Goal: Check status: Check status

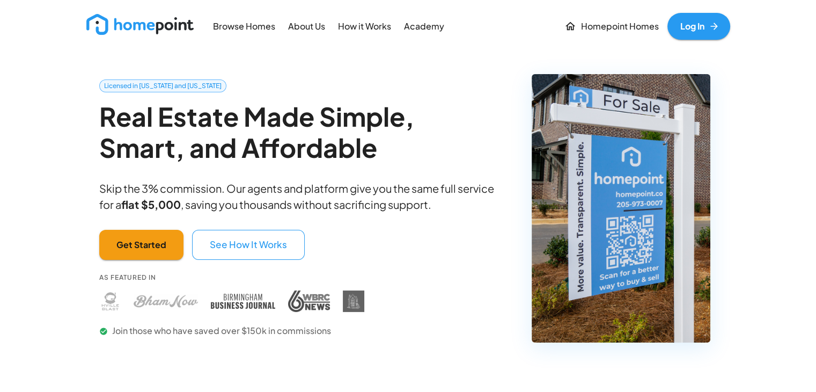
click at [690, 31] on link "Log In" at bounding box center [698, 26] width 63 height 27
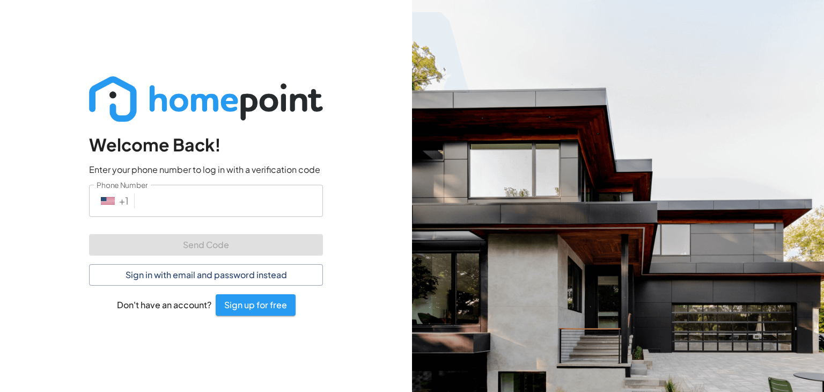
click at [204, 209] on input "Phone Number" at bounding box center [231, 201] width 184 height 32
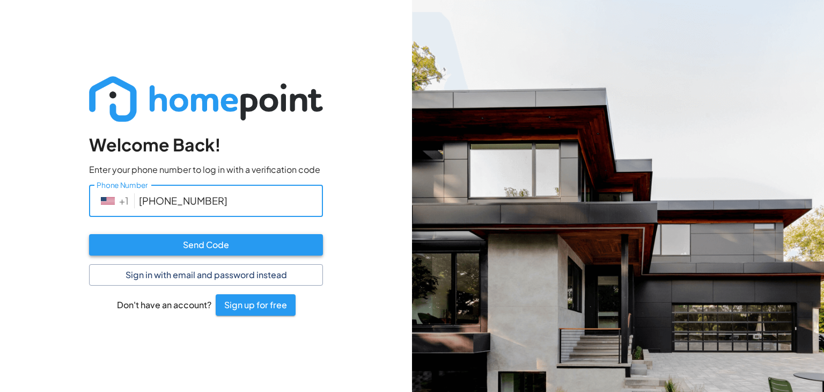
type input "[PHONE_NUMBER]"
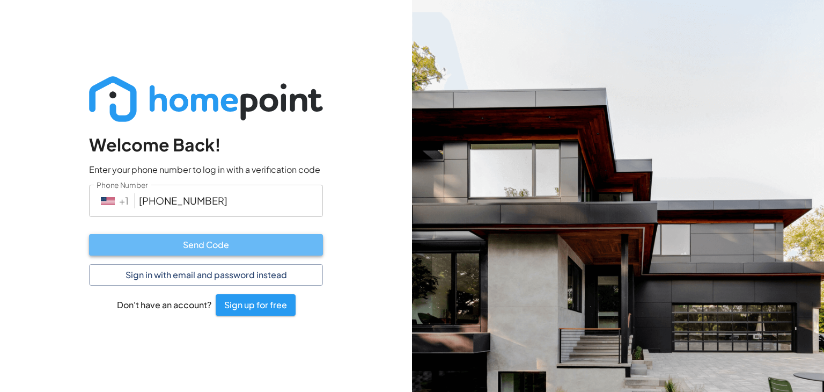
click at [212, 244] on button "Send Code" at bounding box center [206, 244] width 234 height 21
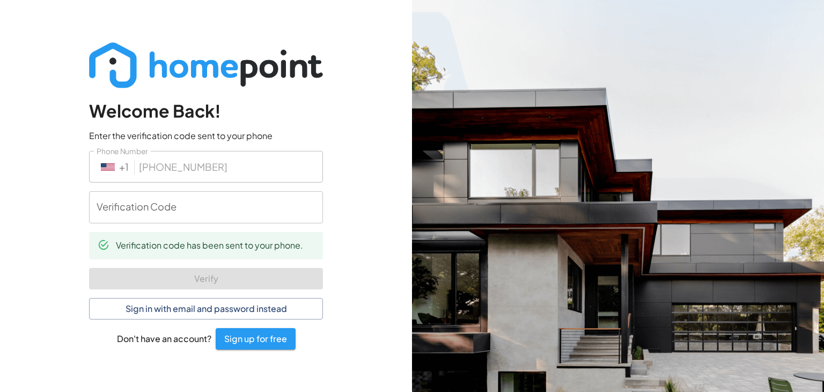
click at [194, 215] on input "Verification Code" at bounding box center [206, 207] width 234 height 32
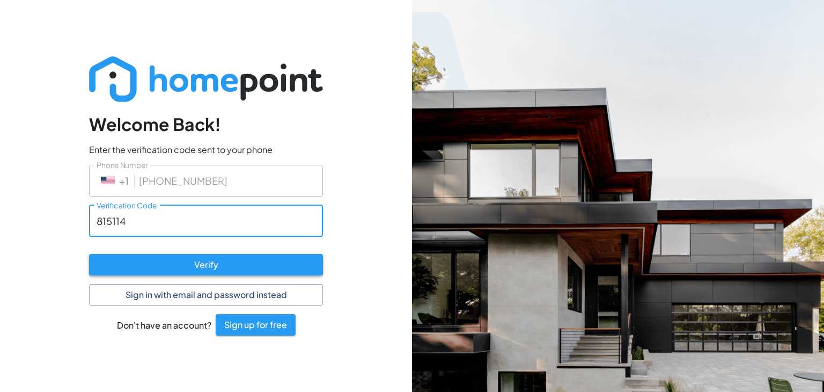
type input "815114"
click at [187, 268] on button "Verify" at bounding box center [206, 264] width 234 height 21
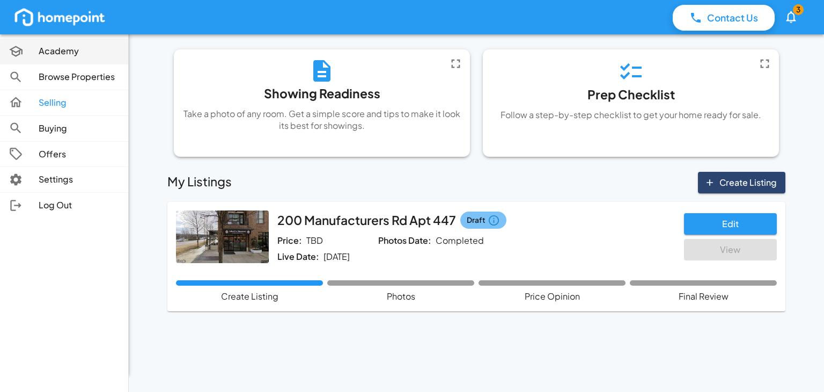
click at [53, 52] on p "Academy" at bounding box center [79, 51] width 81 height 12
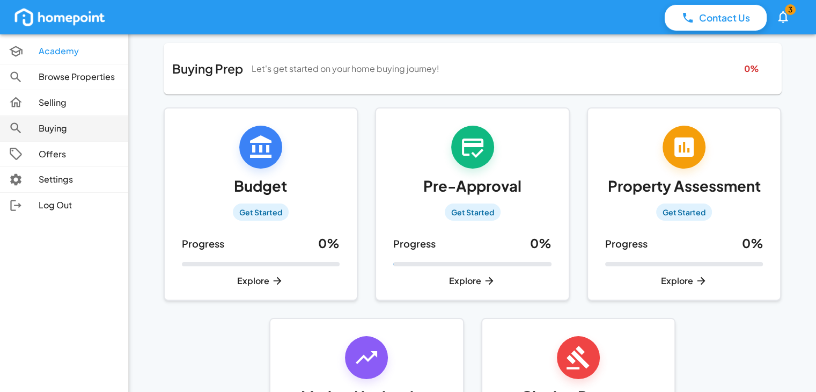
click at [39, 125] on p "Buying" at bounding box center [79, 128] width 81 height 12
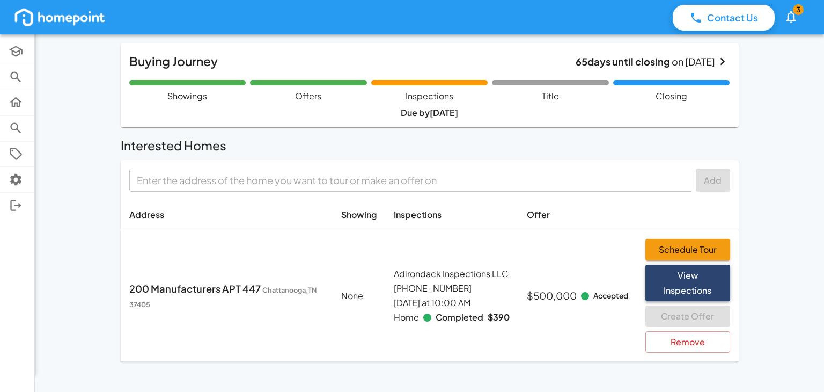
click at [679, 280] on button "View Inspections" at bounding box center [687, 282] width 85 height 36
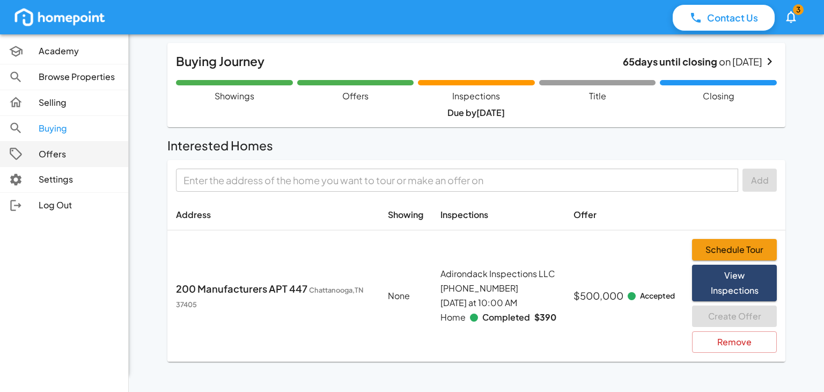
click at [21, 157] on icon at bounding box center [16, 153] width 14 height 14
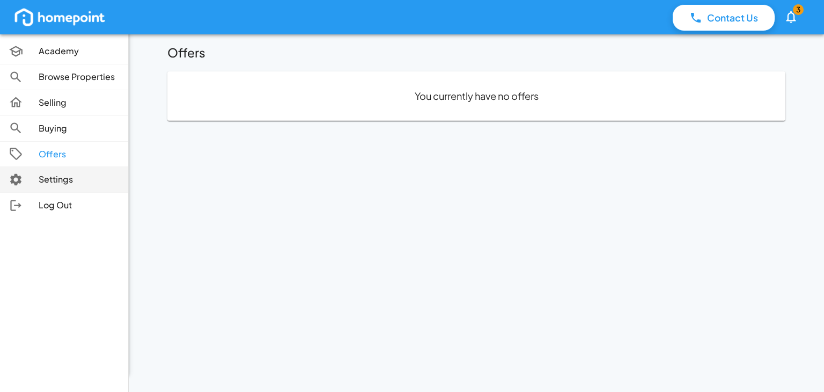
click at [28, 186] on div at bounding box center [24, 179] width 30 height 14
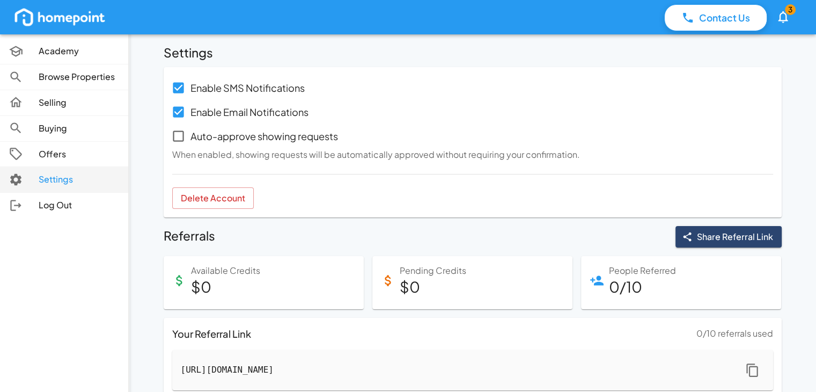
click at [14, 179] on icon at bounding box center [16, 179] width 14 height 14
click at [46, 179] on p "Settings" at bounding box center [79, 179] width 81 height 12
click at [52, 152] on p "Offers" at bounding box center [79, 154] width 81 height 12
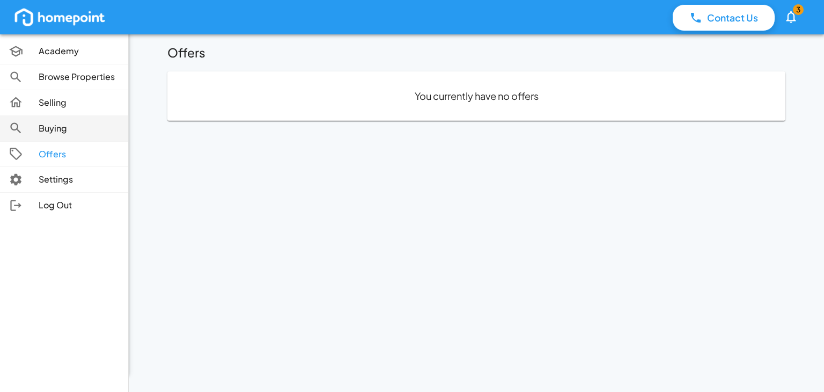
click at [52, 135] on link "Buying" at bounding box center [64, 128] width 128 height 25
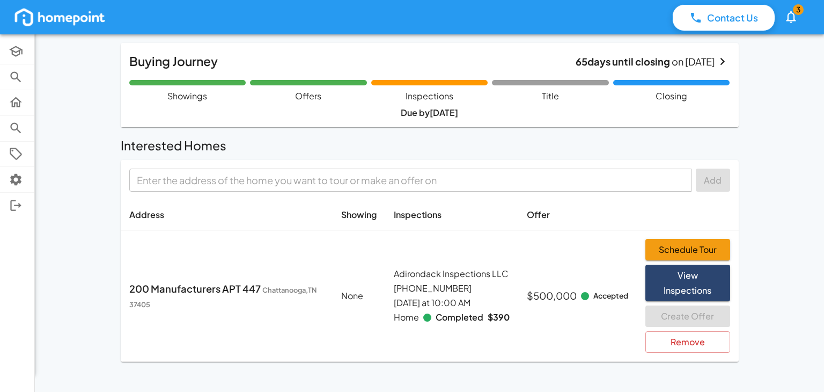
click at [606, 63] on b "65 days until closing" at bounding box center [623, 61] width 94 height 12
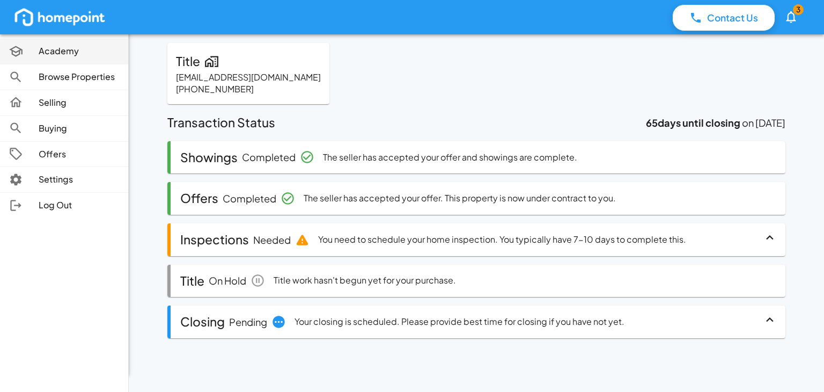
click at [52, 56] on p "Academy" at bounding box center [79, 51] width 81 height 12
